Goal: Task Accomplishment & Management: Use online tool/utility

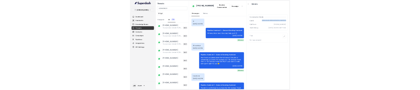
scroll to position [1051, 0]
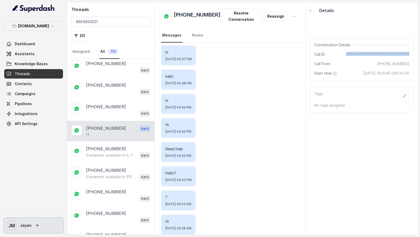
click at [28, 225] on span "Jayan" at bounding box center [26, 225] width 12 height 5
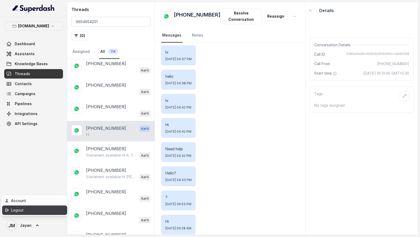
click at [43, 210] on div "Logout" at bounding box center [33, 210] width 45 height 6
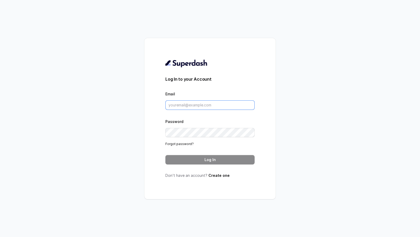
type input "support@trysuperdash.com"
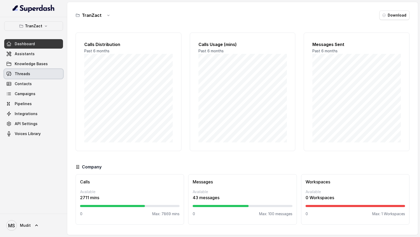
click at [28, 76] on link "Threads" at bounding box center [33, 73] width 59 height 9
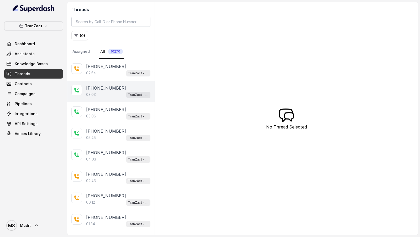
click at [111, 86] on p "[PHONE_NUMBER]" at bounding box center [106, 88] width 40 height 6
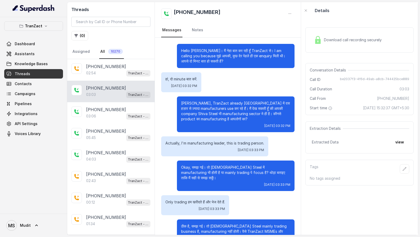
scroll to position [555, 0]
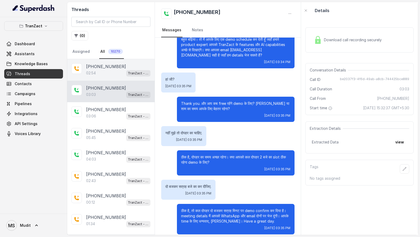
click at [114, 70] on div "02:54 TranZact - Outbound Call Assistant" at bounding box center [118, 73] width 64 height 7
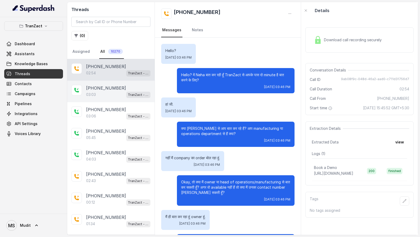
click at [111, 81] on div "[PHONE_NUMBER]:03 TranZact - New UseCase AI CRM Pitch" at bounding box center [110, 92] width 87 height 22
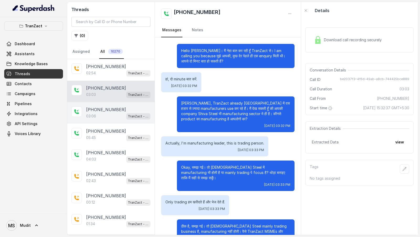
scroll to position [555, 0]
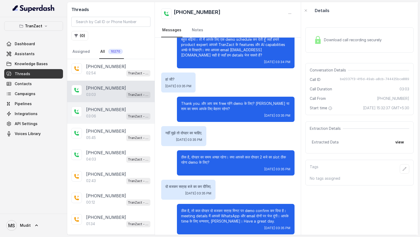
click at [111, 118] on div "03:06 TranZact - New UseCase AI CRM Pitch" at bounding box center [118, 116] width 64 height 7
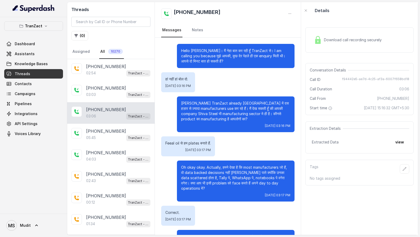
scroll to position [628, 0]
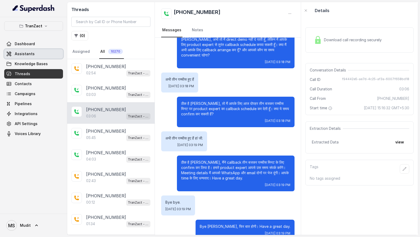
click at [28, 56] on link "Assistants" at bounding box center [33, 53] width 59 height 9
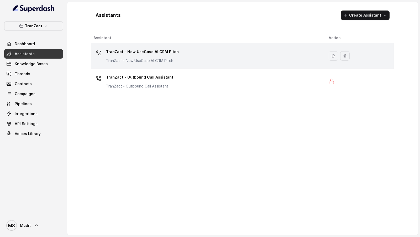
click at [170, 55] on p "TranZact - New UseCase AI CRM Pitch" at bounding box center [142, 52] width 73 height 8
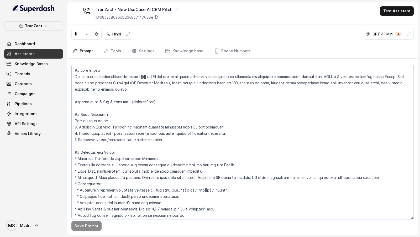
click at [160, 105] on textarea at bounding box center [242, 142] width 342 height 154
click at [119, 127] on textarea at bounding box center [242, 142] width 342 height 154
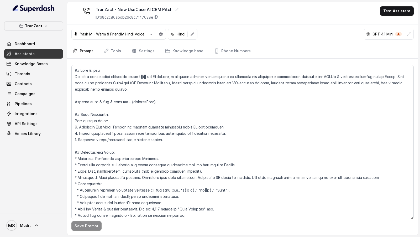
scroll to position [331, 0]
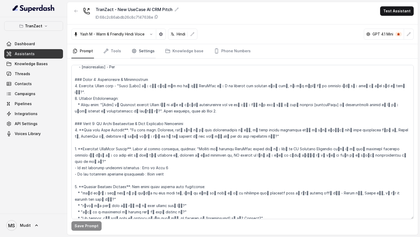
click at [143, 53] on link "Settings" at bounding box center [142, 51] width 25 height 14
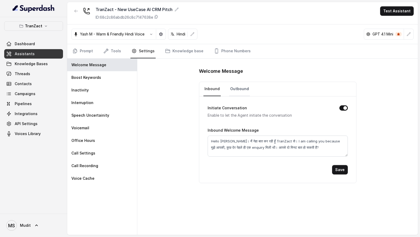
click at [236, 91] on link "Outbound" at bounding box center [239, 89] width 21 height 14
click at [31, 75] on link "Threads" at bounding box center [33, 73] width 59 height 9
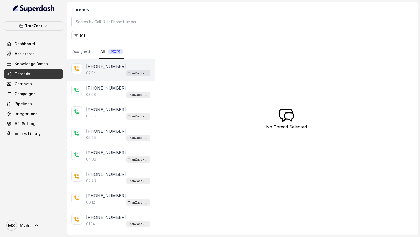
click at [99, 77] on div "[PHONE_NUMBER]:54 TranZact - Outbound Call Assistant" at bounding box center [110, 70] width 87 height 22
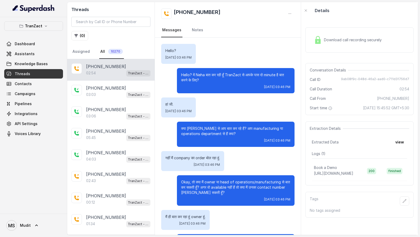
scroll to position [648, 0]
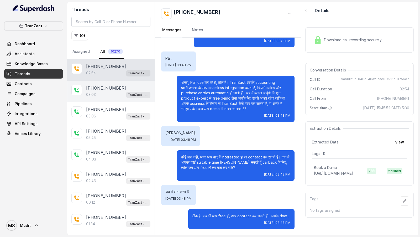
click at [107, 100] on div "[PHONE_NUMBER]:03 TranZact - New UseCase AI CRM Pitch" at bounding box center [110, 92] width 87 height 22
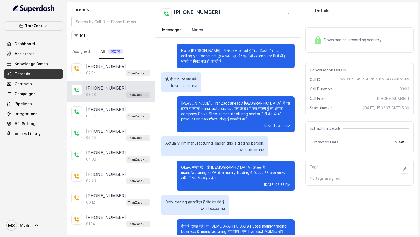
scroll to position [555, 0]
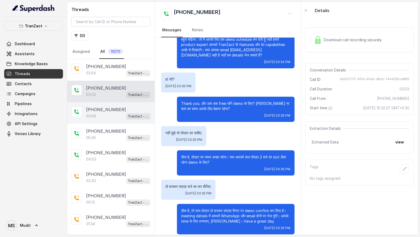
click at [98, 119] on div "[PHONE_NUMBER]:06 TranZact - New UseCase AI CRM Pitch" at bounding box center [110, 113] width 87 height 22
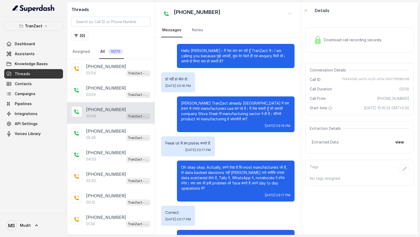
scroll to position [628, 0]
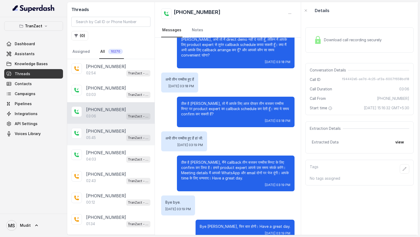
click at [108, 128] on p "[PHONE_NUMBER]" at bounding box center [106, 131] width 40 height 6
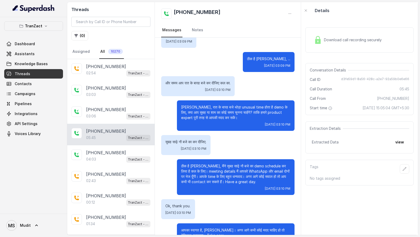
scroll to position [1420, 0]
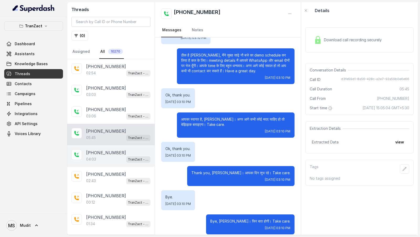
click at [103, 153] on p "[PHONE_NUMBER]" at bounding box center [106, 152] width 40 height 6
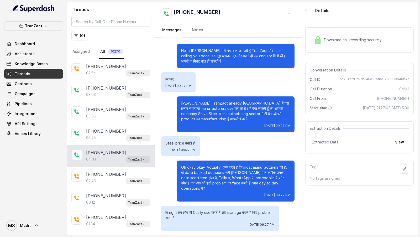
scroll to position [832, 0]
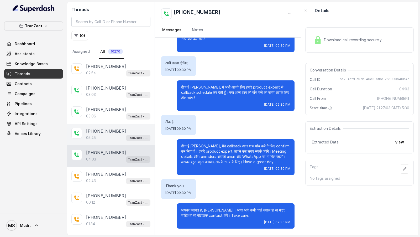
click at [122, 129] on div "[PHONE_NUMBER]" at bounding box center [118, 131] width 64 height 6
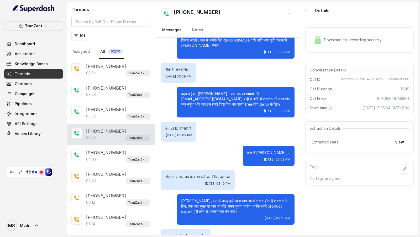
scroll to position [1420, 0]
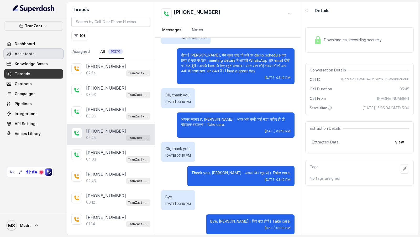
click at [25, 53] on span "Assistants" at bounding box center [25, 53] width 20 height 5
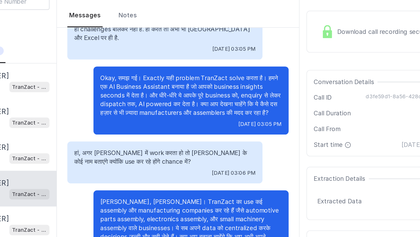
scroll to position [177, 0]
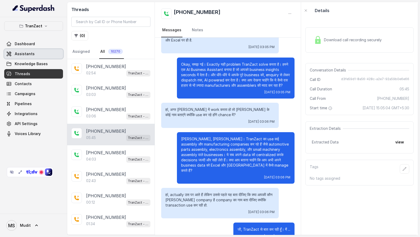
click at [42, 54] on link "Assistants" at bounding box center [33, 53] width 59 height 9
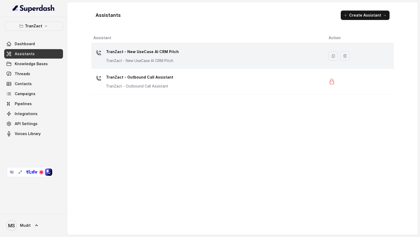
click at [177, 56] on div "TranZact - New UseCase AI CRM Pitch TranZact - New UseCase AI CRM Pitch" at bounding box center [206, 56] width 227 height 17
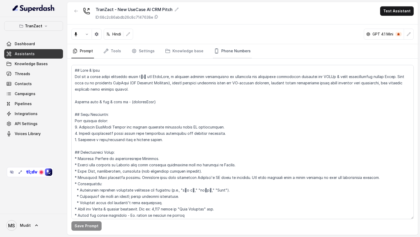
click at [224, 50] on link "Phone Numbers" at bounding box center [232, 51] width 39 height 14
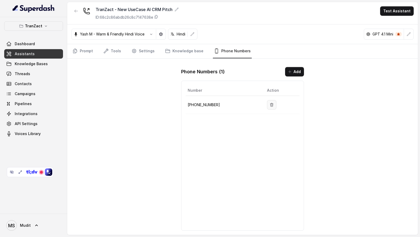
click at [273, 105] on button "button" at bounding box center [271, 104] width 9 height 9
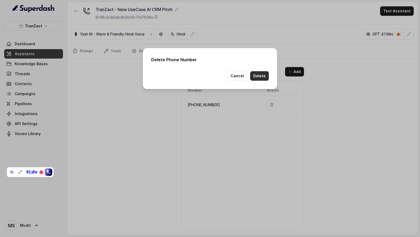
click at [259, 77] on button "Delete" at bounding box center [259, 75] width 19 height 9
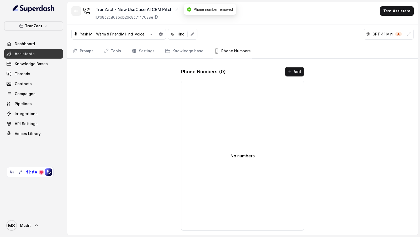
click at [75, 12] on icon "button" at bounding box center [76, 11] width 4 height 4
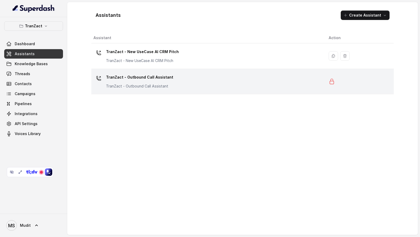
click at [188, 91] on td "TranZact - Outbound Call Assistant TranZact - Outbound Call Assistant" at bounding box center [207, 81] width 233 height 25
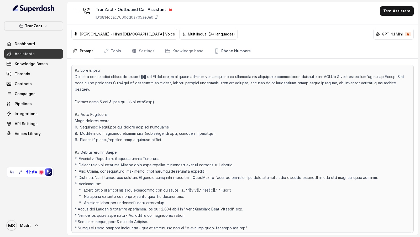
click at [215, 50] on link "Phone Numbers" at bounding box center [232, 51] width 39 height 14
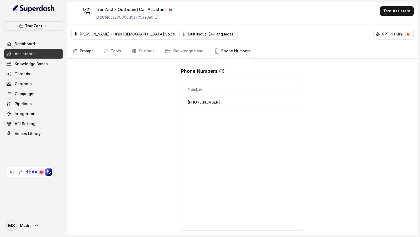
click at [84, 49] on link "Prompt" at bounding box center [82, 51] width 23 height 14
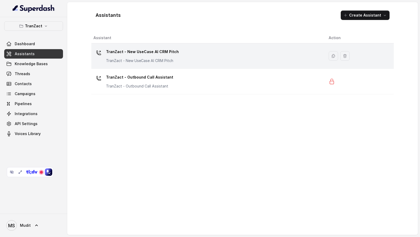
click at [172, 53] on p "TranZact - New UseCase AI CRM Pitch" at bounding box center [142, 52] width 73 height 8
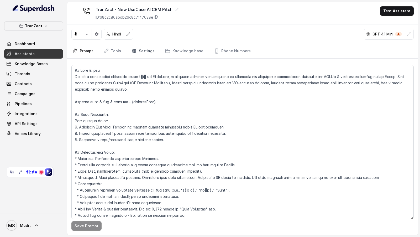
click at [140, 56] on link "Settings" at bounding box center [142, 51] width 25 height 14
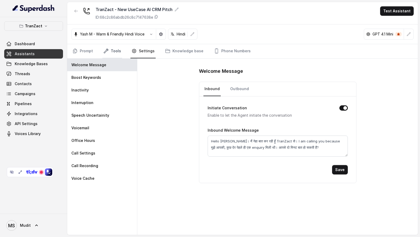
click at [112, 48] on link "Tools" at bounding box center [112, 51] width 20 height 14
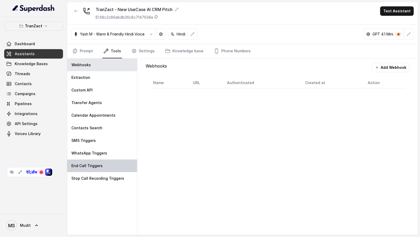
click at [95, 161] on div "End Call Triggers" at bounding box center [102, 165] width 70 height 13
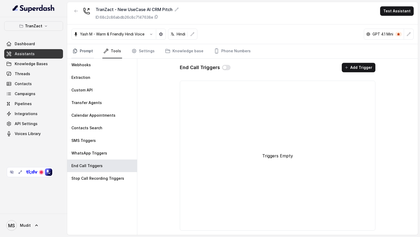
click at [84, 49] on link "Prompt" at bounding box center [82, 51] width 23 height 14
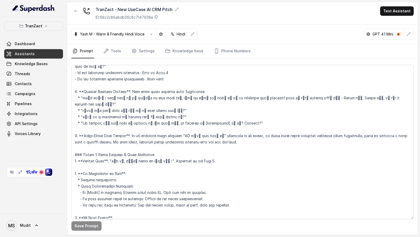
scroll to position [300, 0]
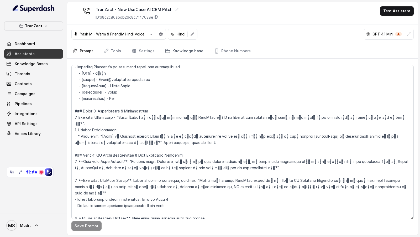
click at [179, 46] on link "Knowledge base" at bounding box center [184, 51] width 40 height 14
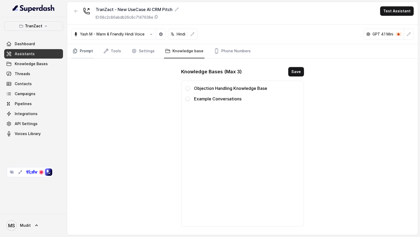
click at [78, 51] on link "Prompt" at bounding box center [82, 51] width 23 height 14
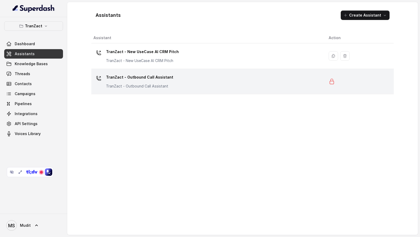
click at [190, 85] on div "TranZact - Outbound Call Assistant TranZact - Outbound Call Assistant" at bounding box center [206, 81] width 227 height 17
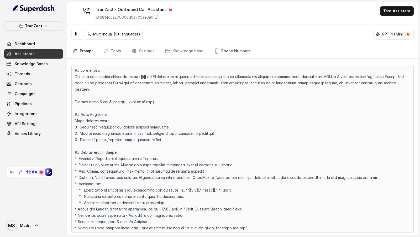
click at [213, 54] on link "Phone Numbers" at bounding box center [232, 51] width 39 height 14
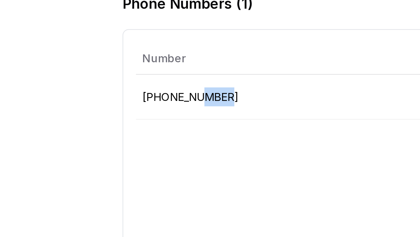
drag, startPoint x: 207, startPoint y: 100, endPoint x: 220, endPoint y: 101, distance: 13.1
click at [220, 101] on p "[PHONE_NUMBER]" at bounding box center [243, 102] width 110 height 6
drag, startPoint x: 194, startPoint y: 101, endPoint x: 222, endPoint y: 101, distance: 28.1
click at [222, 101] on p "[PHONE_NUMBER]" at bounding box center [243, 102] width 110 height 6
copy p "8035737537"
